Goal: Check status: Check status

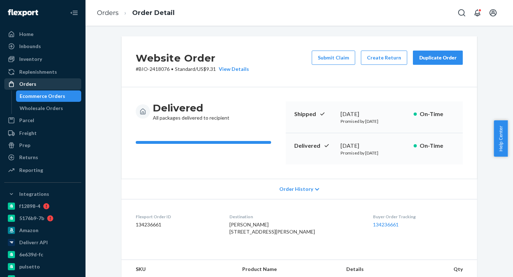
scroll to position [172, 0]
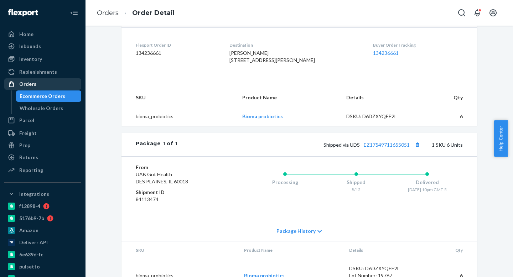
click at [36, 85] on div "Orders" at bounding box center [42, 84] width 75 height 10
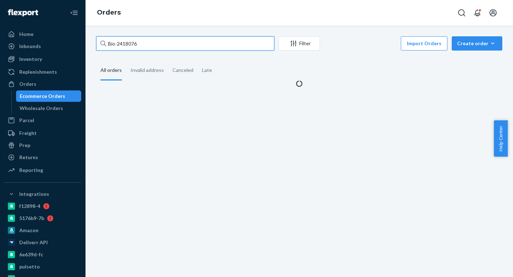
click at [156, 42] on input "Bio-2418076" at bounding box center [185, 43] width 178 height 14
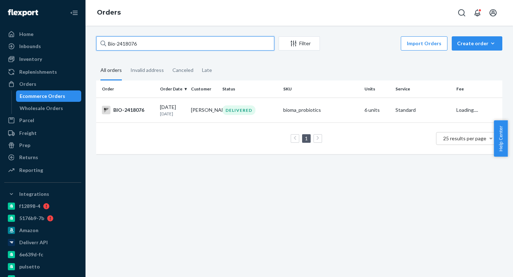
click at [156, 42] on input "Bio-2418076" at bounding box center [185, 43] width 178 height 14
paste input "ma-1571483"
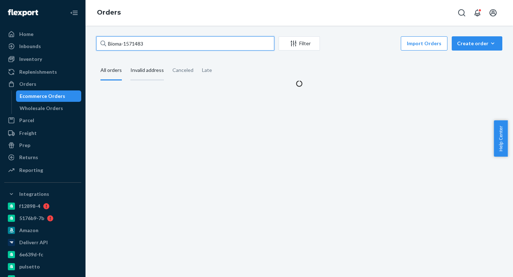
drag, startPoint x: 122, startPoint y: 44, endPoint x: 135, endPoint y: 78, distance: 37.0
click at [122, 44] on input "Bioma-1571483" at bounding box center [185, 43] width 178 height 14
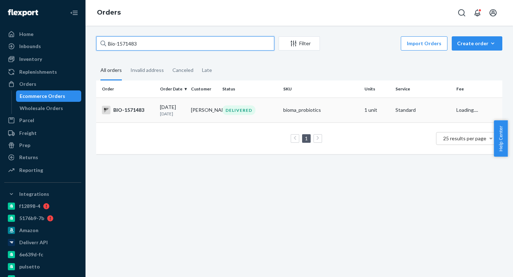
type input "Bio-1571483"
click at [189, 114] on td "[PERSON_NAME]" at bounding box center [203, 110] width 31 height 25
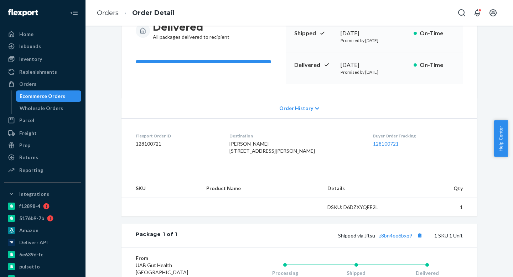
scroll to position [189, 0]
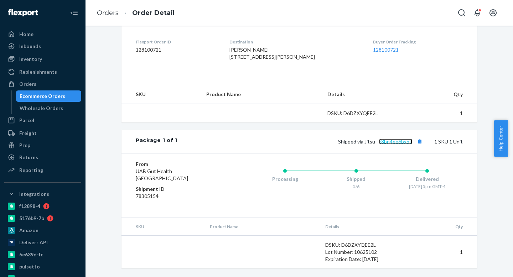
click at [397, 142] on link "z8bn4ee6bxq9" at bounding box center [395, 141] width 33 height 6
